Goal: Task Accomplishment & Management: Complete application form

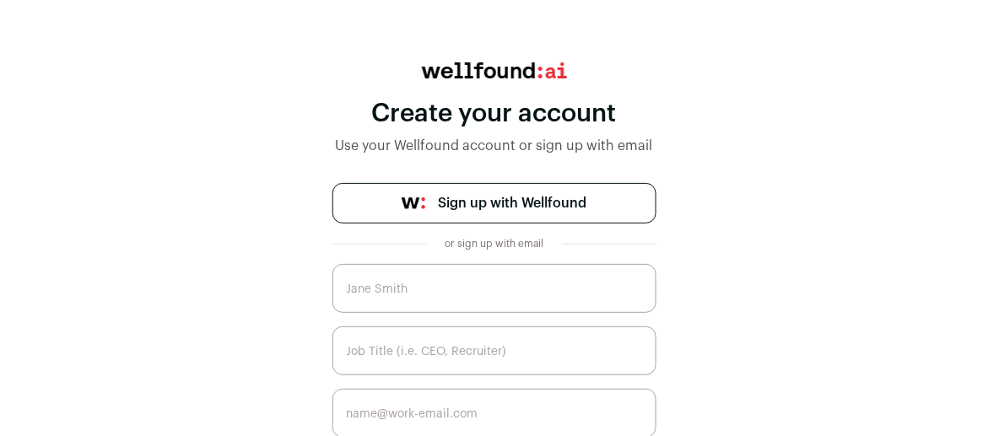
scroll to position [84, 0]
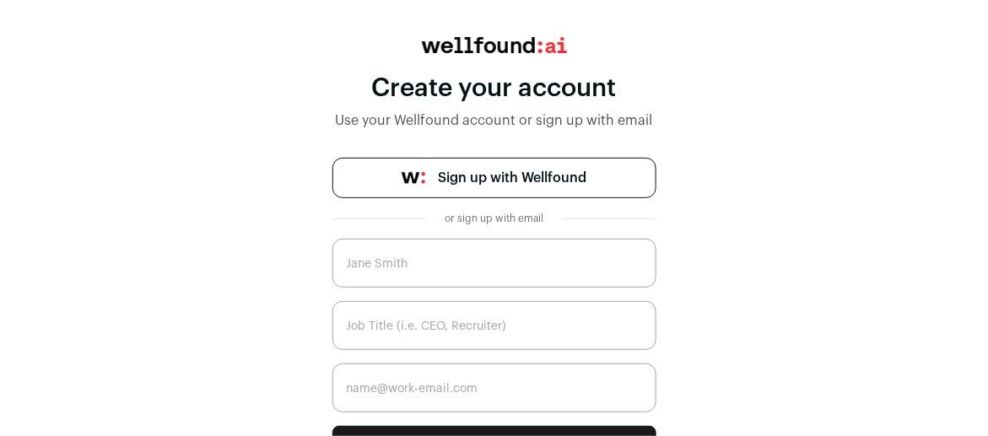
click at [456, 182] on span "Sign up with Wellfound" at bounding box center [513, 178] width 149 height 20
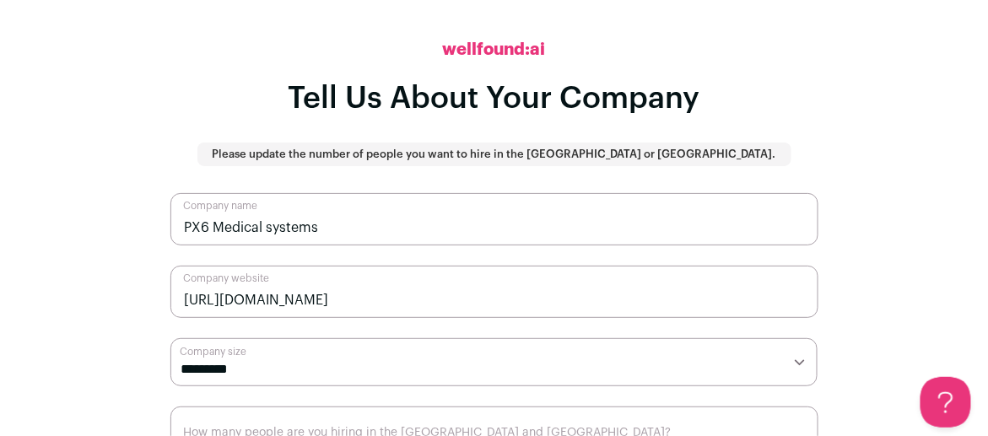
scroll to position [82, 0]
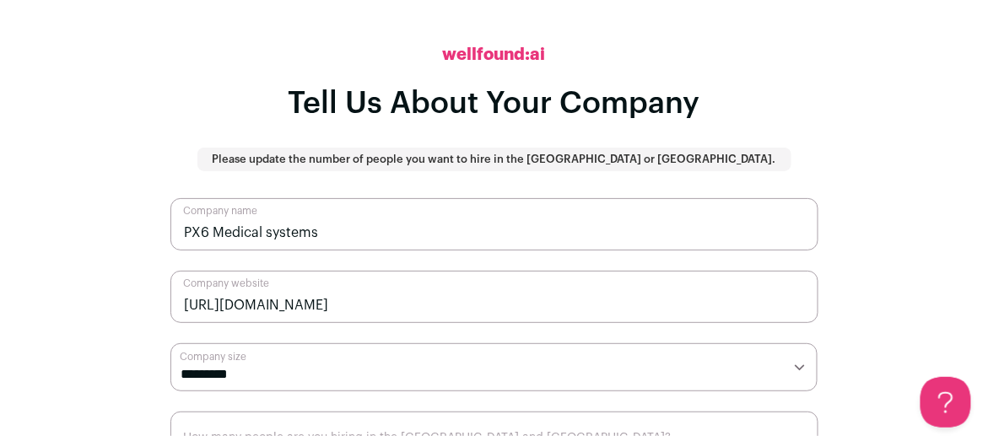
click at [510, 67] on h2 "wellfound:ai" at bounding box center [494, 55] width 103 height 24
click at [510, 58] on h2 "wellfound:ai" at bounding box center [494, 55] width 103 height 24
